Goal: Unclear: Browse casually

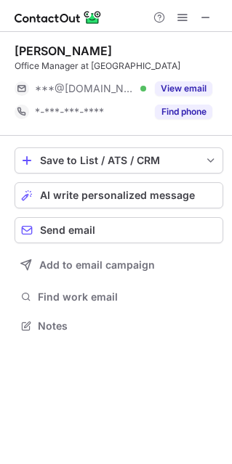
scroll to position [7, 7]
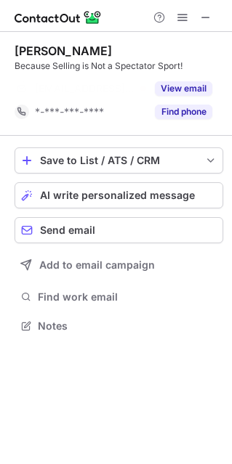
scroll to position [292, 232]
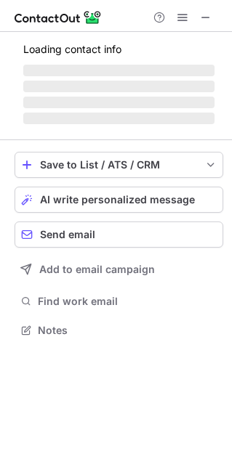
scroll to position [338, 232]
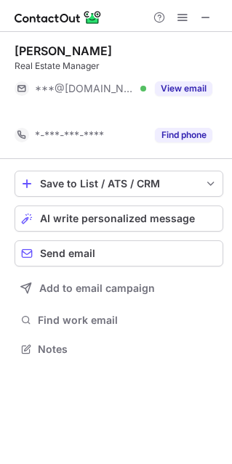
scroll to position [315, 232]
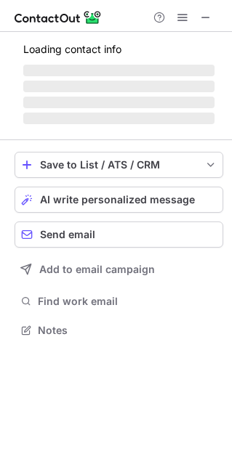
scroll to position [338, 232]
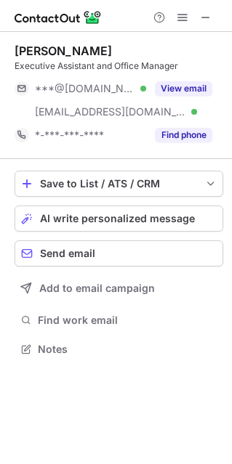
scroll to position [338, 232]
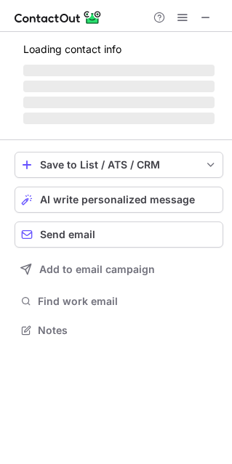
scroll to position [338, 232]
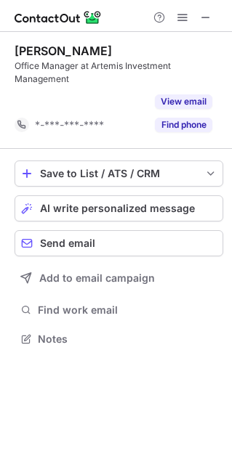
scroll to position [305, 232]
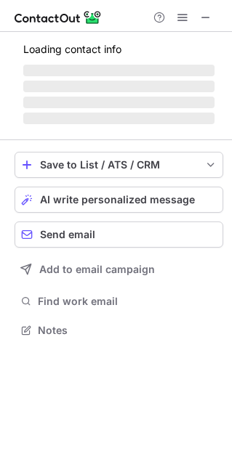
scroll to position [351, 232]
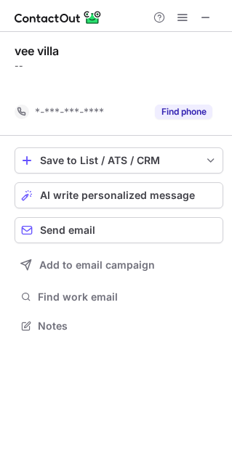
scroll to position [292, 232]
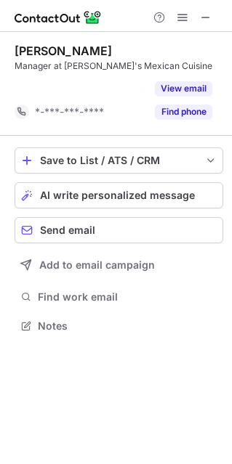
scroll to position [292, 232]
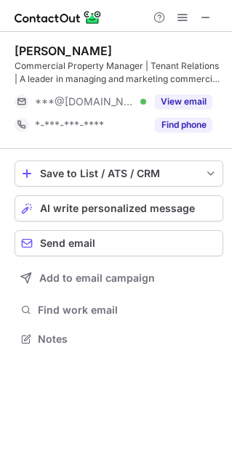
scroll to position [328, 232]
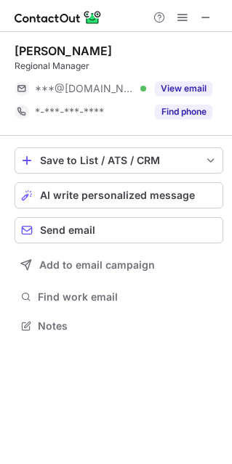
scroll to position [7, 7]
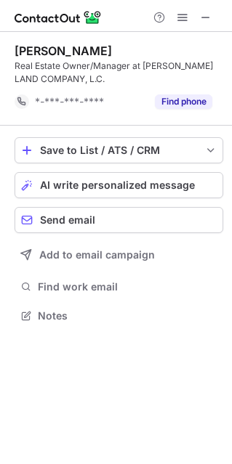
scroll to position [305, 232]
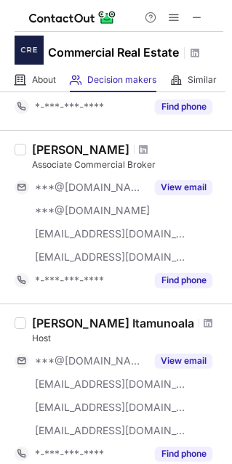
scroll to position [218, 0]
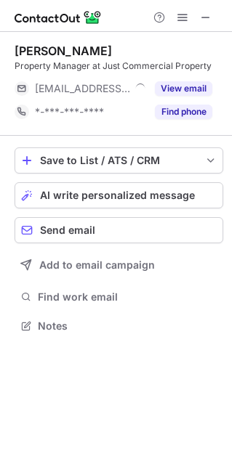
scroll to position [7, 7]
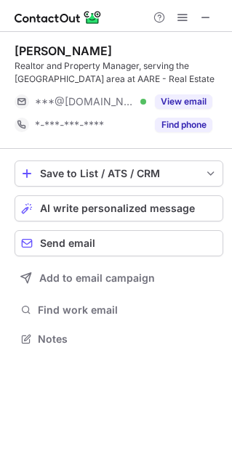
scroll to position [328, 232]
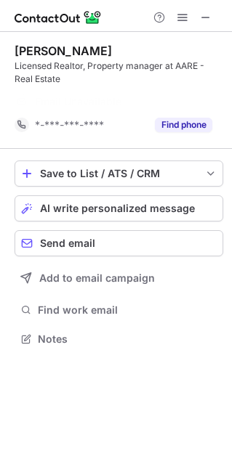
scroll to position [305, 232]
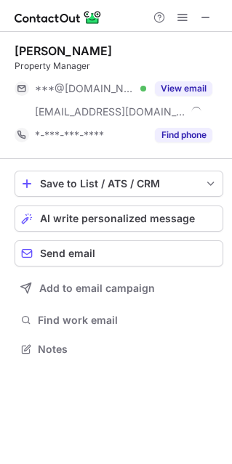
scroll to position [338, 232]
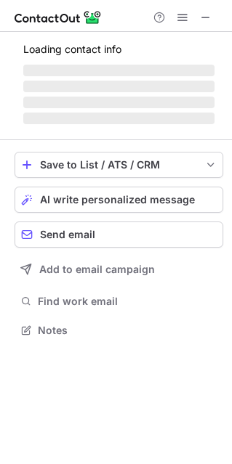
scroll to position [338, 232]
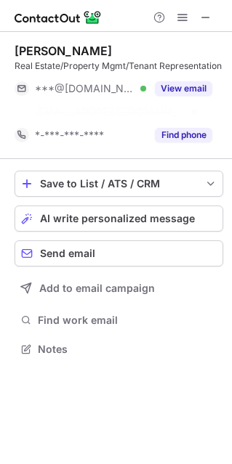
scroll to position [315, 232]
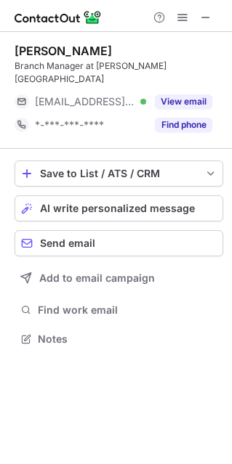
scroll to position [7, 7]
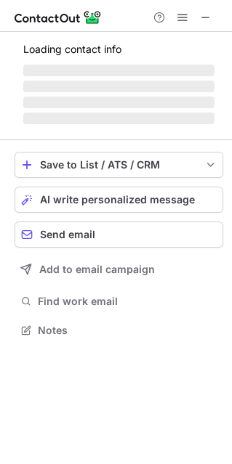
scroll to position [328, 232]
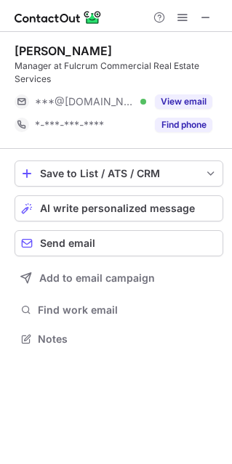
scroll to position [328, 232]
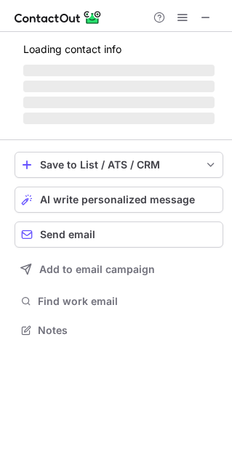
scroll to position [321, 232]
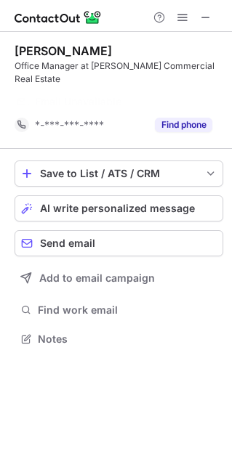
scroll to position [292, 232]
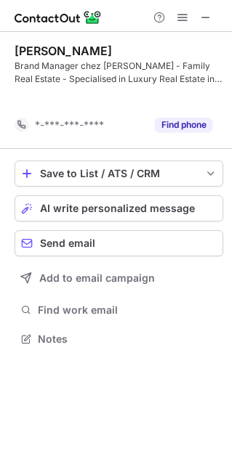
scroll to position [305, 232]
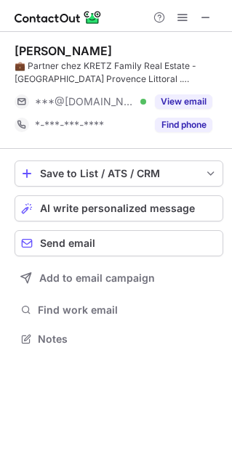
scroll to position [328, 232]
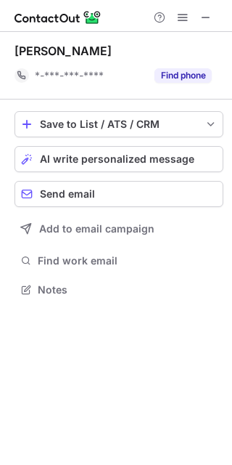
scroll to position [279, 232]
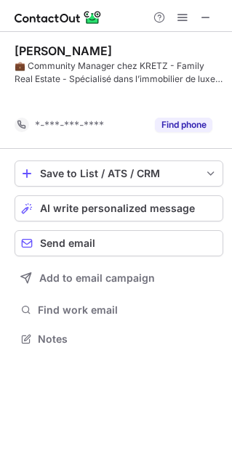
scroll to position [305, 232]
